Goal: Browse casually

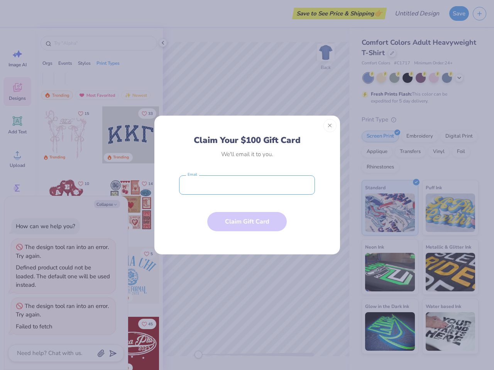
type textarea "x"
click at [247, 185] on input "email" at bounding box center [247, 184] width 136 height 19
click at [330, 126] on button "Close" at bounding box center [329, 125] width 13 height 13
